Goal: Find contact information: Find contact information

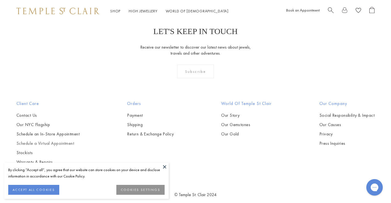
scroll to position [1498, 0]
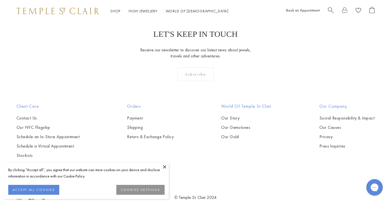
click at [164, 167] on button at bounding box center [165, 166] width 8 height 8
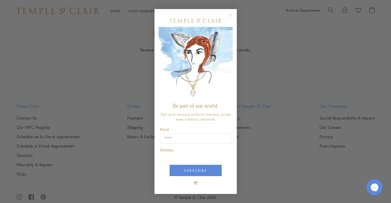
click at [22, 108] on div "Close dialog Be part of our world. Sign up for exclusive collection previews, p…" at bounding box center [195, 101] width 391 height 203
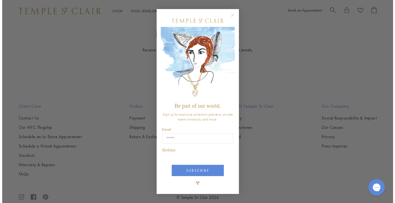
scroll to position [1506, 0]
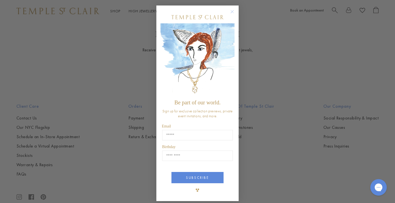
click at [231, 46] on img "POPUP Form" at bounding box center [198, 59] width 74 height 73
click at [234, 11] on button "Close dialog" at bounding box center [235, 14] width 7 height 7
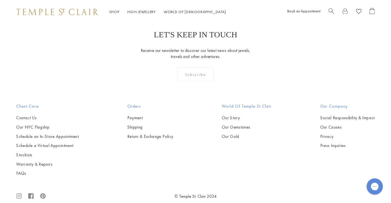
scroll to position [1498, 0]
click at [29, 115] on link "Contact Us" at bounding box center [47, 118] width 63 height 6
